Goal: Task Accomplishment & Management: Manage account settings

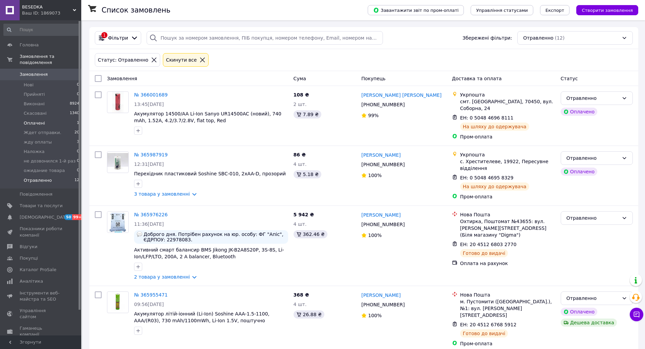
click at [37, 120] on span "Оплачені" at bounding box center [34, 123] width 21 height 6
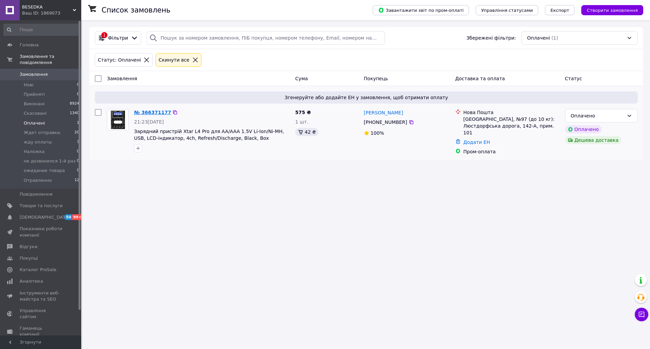
click at [142, 110] on link "№ 366371177" at bounding box center [152, 112] width 37 height 5
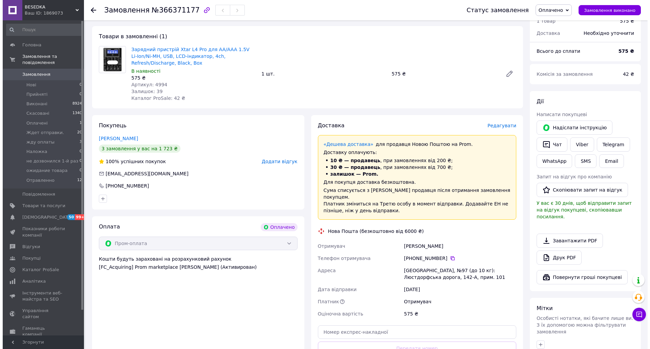
scroll to position [68, 0]
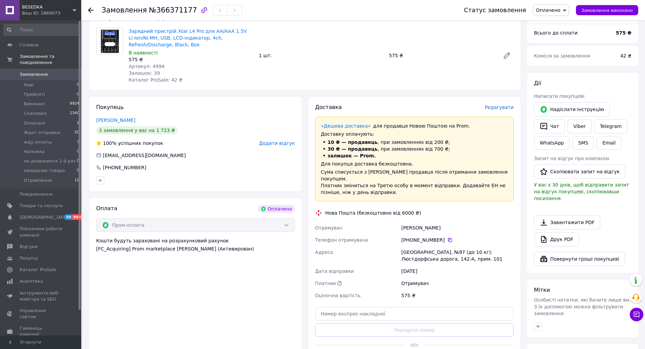
click at [498, 109] on span "Редагувати" at bounding box center [499, 107] width 29 height 5
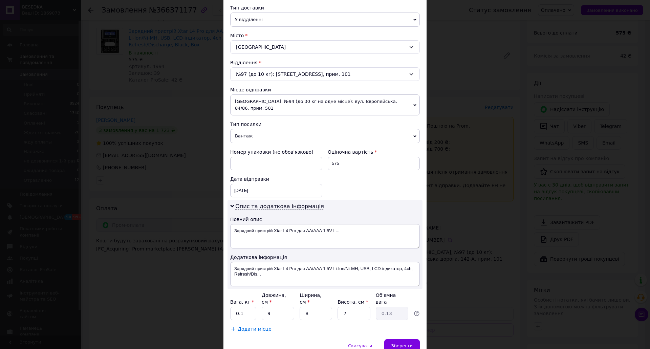
scroll to position [176, 0]
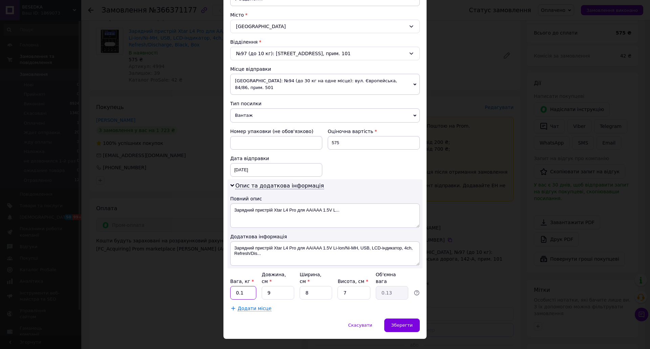
click at [246, 286] on input "0.1" at bounding box center [243, 293] width 26 height 14
type input "0.5"
click at [309, 286] on input "8" at bounding box center [316, 293] width 33 height 14
click at [331, 303] on div "Спосіб доставки Нова Пошта (безкоштовно від 6000 ₴) Платник Отримувач Відправни…" at bounding box center [324, 93] width 203 height 451
click at [402, 323] on span "Зберегти" at bounding box center [401, 325] width 21 height 5
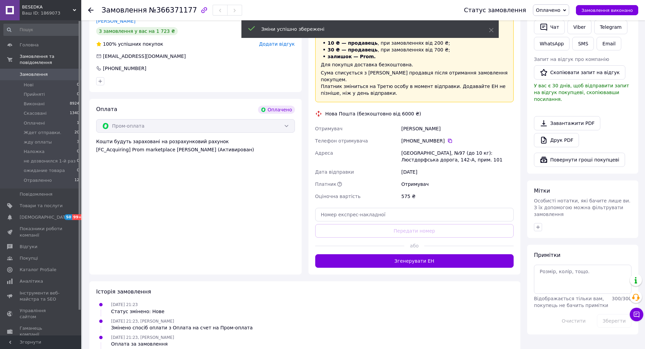
scroll to position [169, 0]
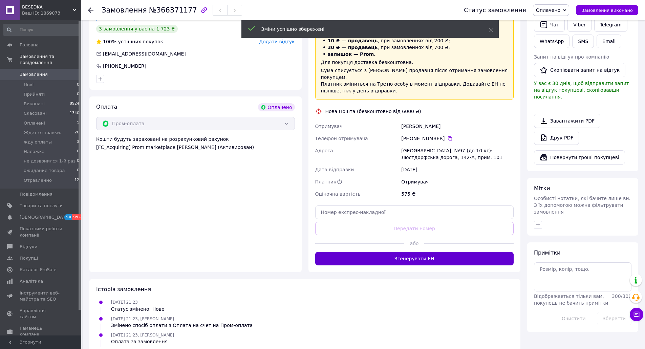
click at [415, 252] on button "Згенерувати ЕН" at bounding box center [414, 259] width 199 height 14
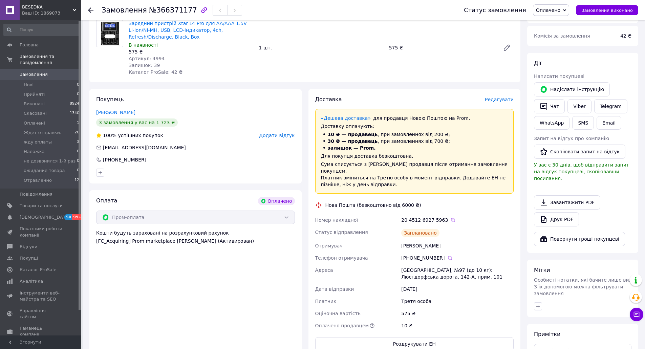
scroll to position [68, 0]
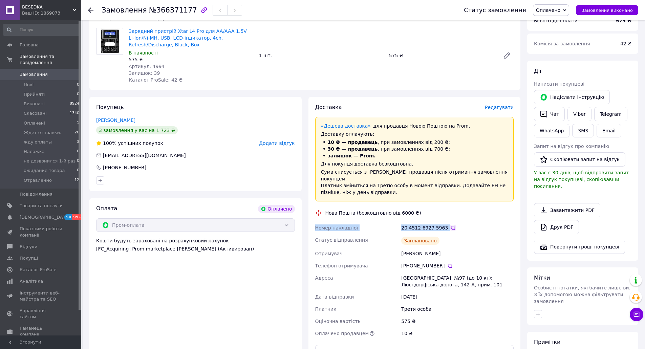
drag, startPoint x: 315, startPoint y: 222, endPoint x: 446, endPoint y: 223, distance: 131.0
click at [446, 223] on div "Номер накладної 20 4512 6927 5963   Статус відправлення Заплановано Отримувач […" at bounding box center [414, 281] width 201 height 118
copy div "Номер накладної 20 4512 6927 5963"
click at [556, 8] on span "Оплачено" at bounding box center [548, 9] width 24 height 5
click at [560, 55] on li "Ждет отправки." at bounding box center [562, 54] width 59 height 10
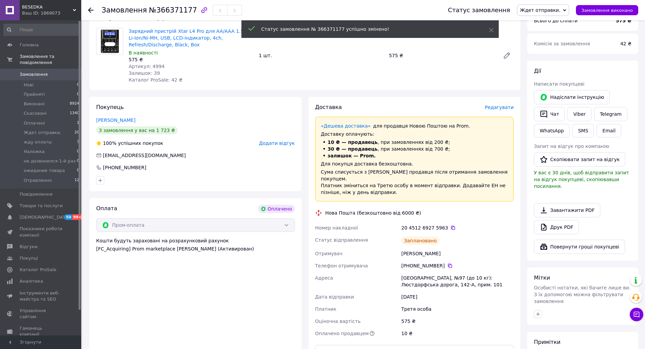
click at [546, 114] on icon "button" at bounding box center [544, 114] width 8 height 8
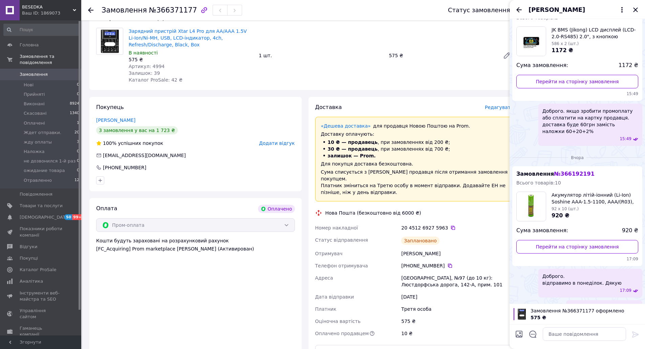
scroll to position [43, 0]
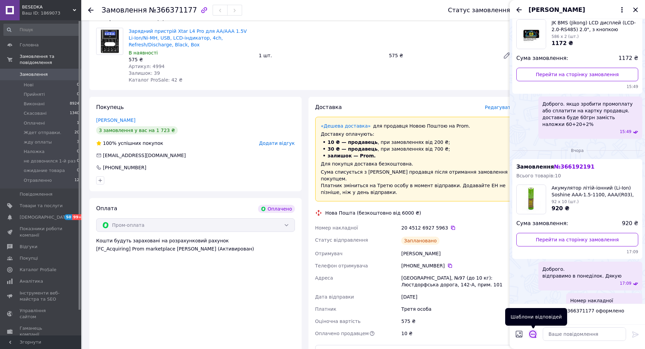
click at [535, 337] on icon "Відкрити шаблони відповідей" at bounding box center [532, 334] width 7 height 7
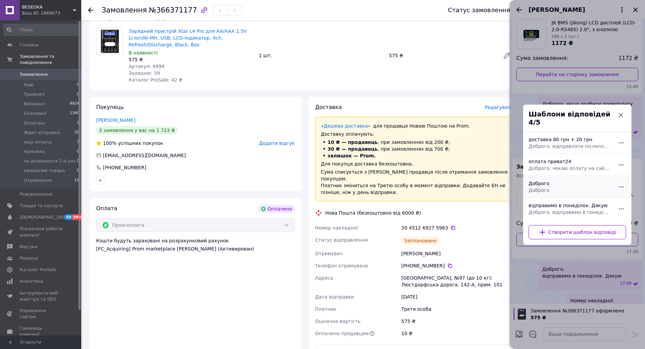
click at [564, 180] on div "Доброго Доброго" at bounding box center [570, 186] width 88 height 19
type textarea "Доброго"
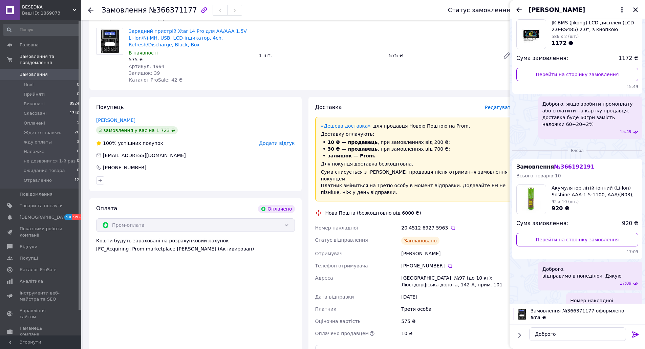
click at [638, 334] on icon at bounding box center [635, 334] width 6 height 6
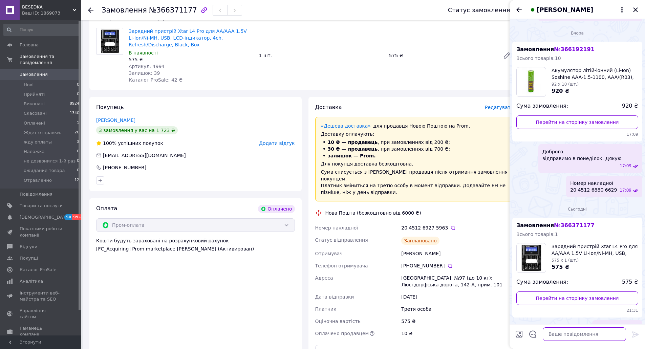
paste textarea "Номер накладної 20 4512 6927 5963"
type textarea "Номер накладної 20 4512 6927 5963"
click at [639, 333] on icon at bounding box center [635, 334] width 8 height 8
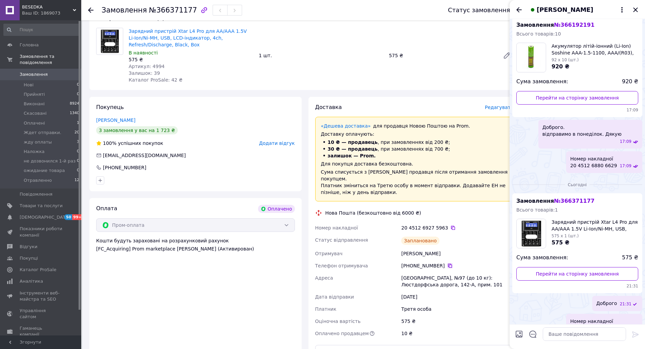
click at [447, 263] on icon at bounding box center [449, 265] width 5 height 5
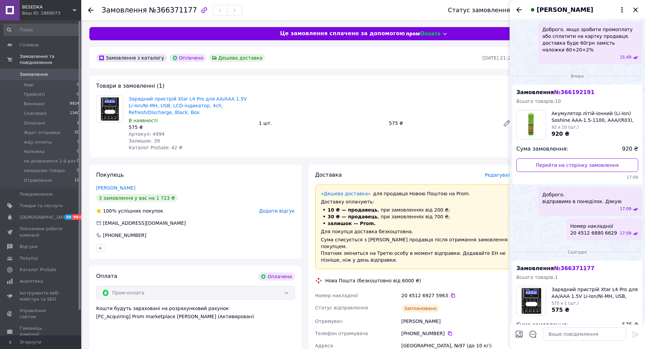
scroll to position [117, 0]
click at [636, 10] on icon "Закрити" at bounding box center [635, 9] width 4 height 4
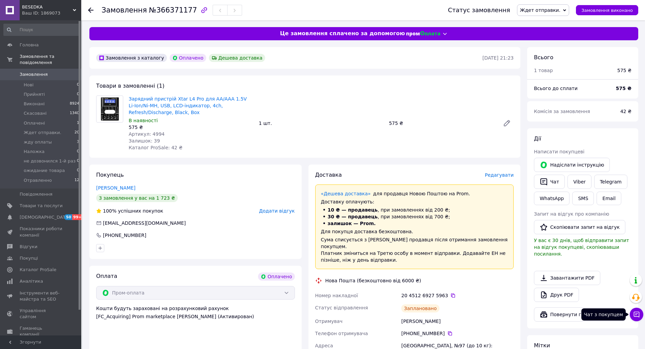
click at [636, 315] on icon at bounding box center [636, 314] width 7 height 7
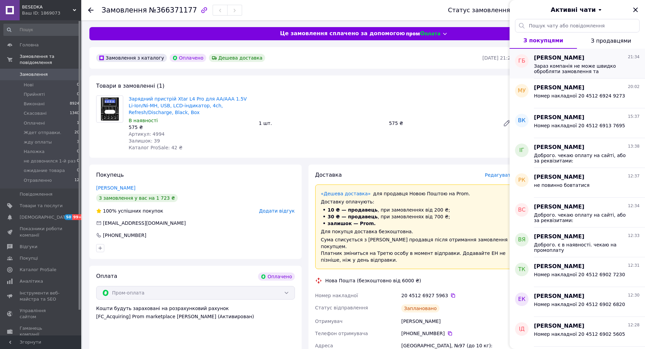
click at [561, 66] on span "Зараз компанія не може швидко обробляти замовлення та повідомлення, оскільки за…" at bounding box center [582, 68] width 96 height 11
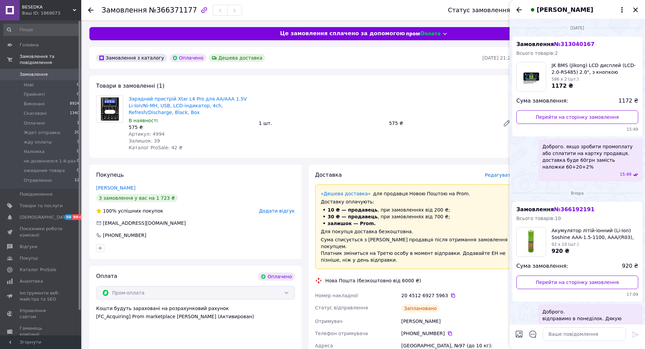
scroll to position [329, 0]
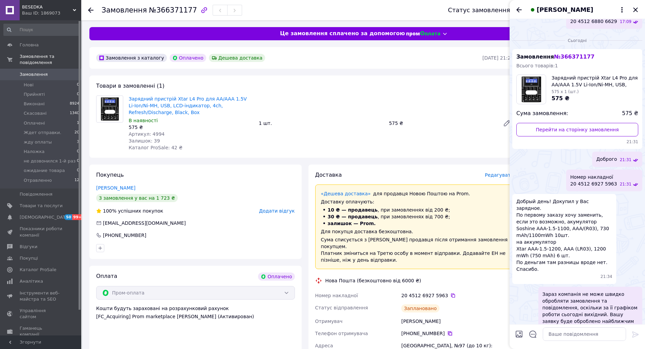
click at [447, 331] on icon at bounding box center [449, 333] width 5 height 5
drag, startPoint x: 516, startPoint y: 229, endPoint x: 555, endPoint y: 227, distance: 39.3
click at [555, 227] on div "Добрый день! Докупил у Вас зарядное. По первому заказу хочу заменить, если это …" at bounding box center [564, 239] width 104 height 90
copy span "Xtar AAA-1.5-1200"
click at [564, 335] on textarea at bounding box center [584, 334] width 83 height 14
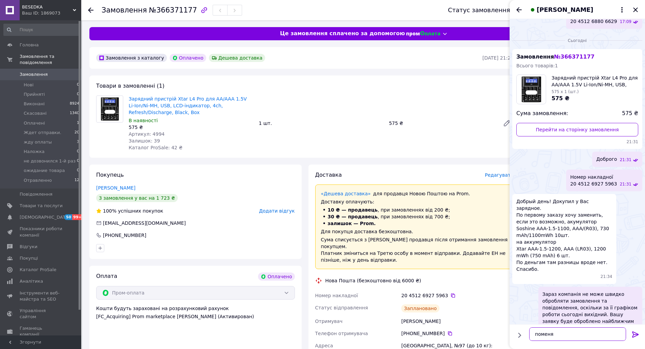
type textarea "поменял"
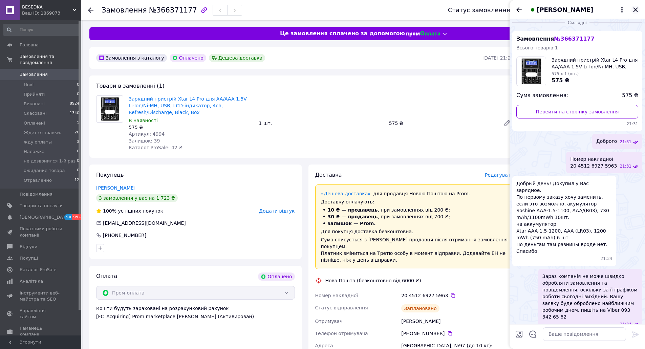
click at [637, 10] on icon "Закрити" at bounding box center [635, 10] width 8 height 8
